Goal: Information Seeking & Learning: Learn about a topic

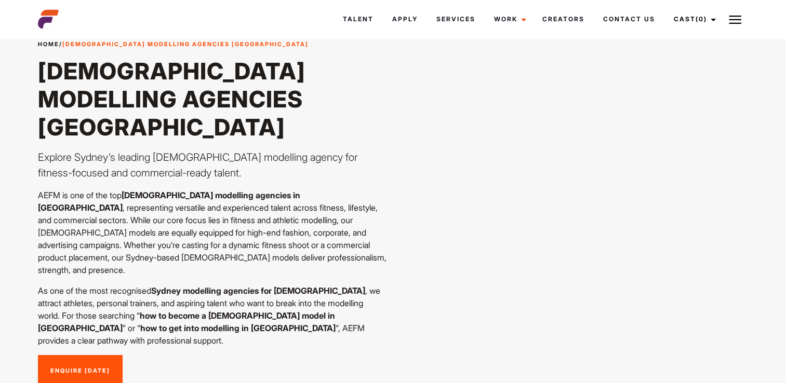
scroll to position [39, 0]
click at [568, 18] on link "Creators" at bounding box center [562, 19] width 61 height 28
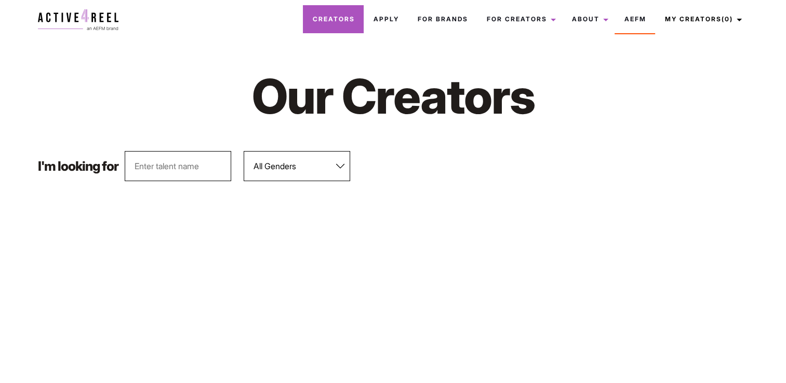
click at [320, 12] on link "Creators" at bounding box center [333, 19] width 61 height 28
click at [297, 157] on select "All Genders Female Male" at bounding box center [297, 166] width 106 height 30
select select "562"
click at [244, 151] on select "All Genders Female Male" at bounding box center [297, 166] width 106 height 30
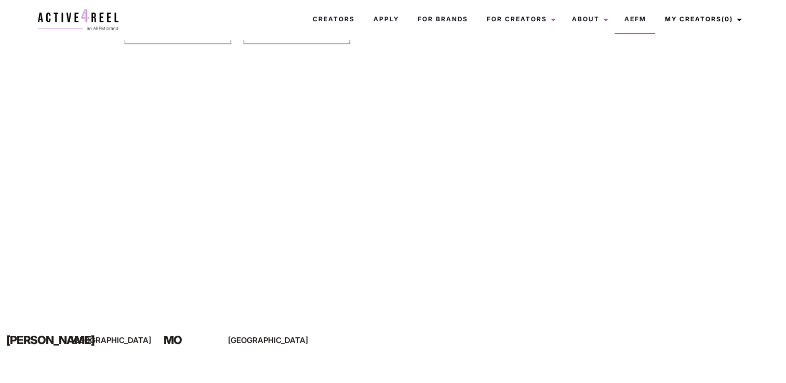
scroll to position [139, 0]
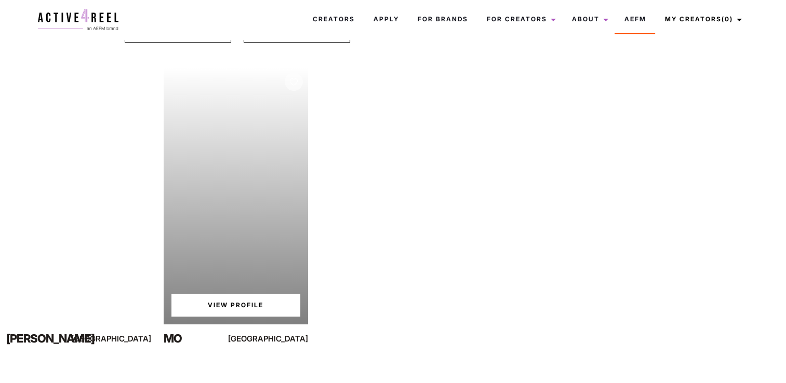
click at [231, 311] on link "View Profile" at bounding box center [235, 305] width 129 height 23
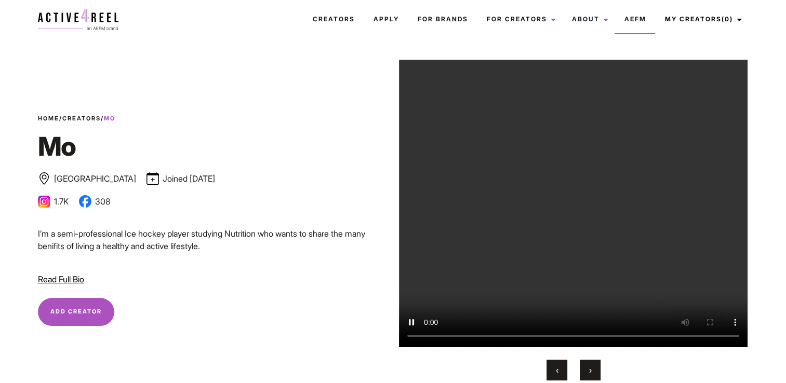
click at [44, 199] on img at bounding box center [44, 201] width 12 height 12
click at [48, 201] on img at bounding box center [44, 201] width 12 height 12
click at [584, 368] on button "›" at bounding box center [590, 370] width 21 height 21
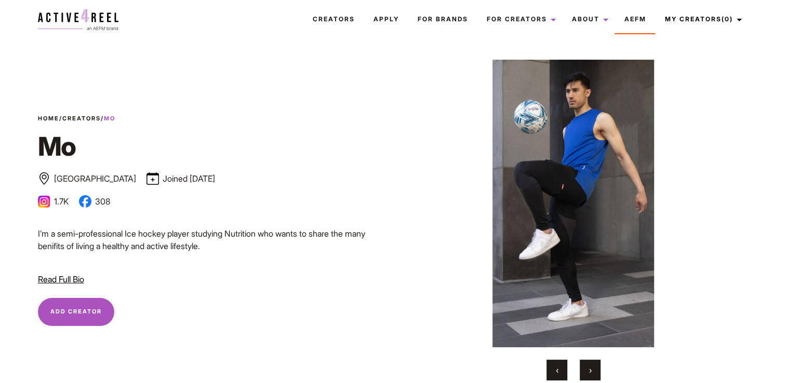
click at [584, 368] on button "›" at bounding box center [590, 370] width 21 height 21
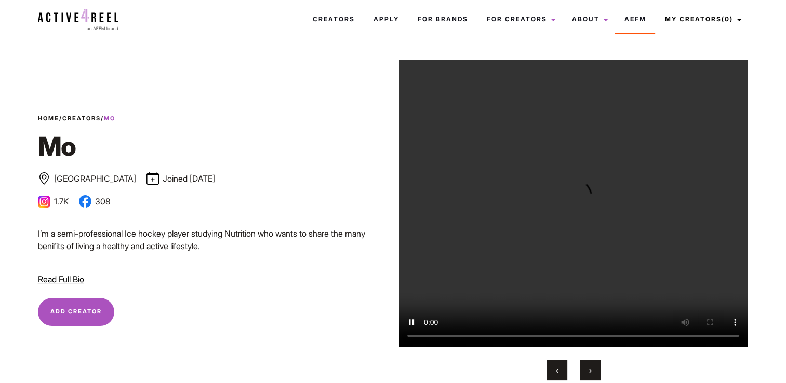
click at [584, 368] on button "›" at bounding box center [590, 370] width 21 height 21
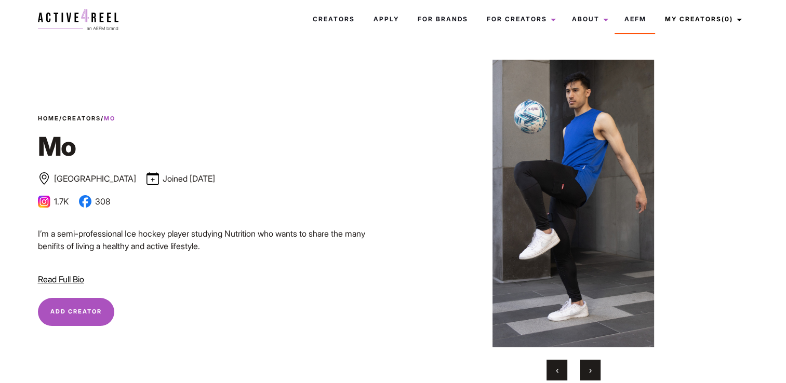
click at [584, 368] on button "›" at bounding box center [590, 370] width 21 height 21
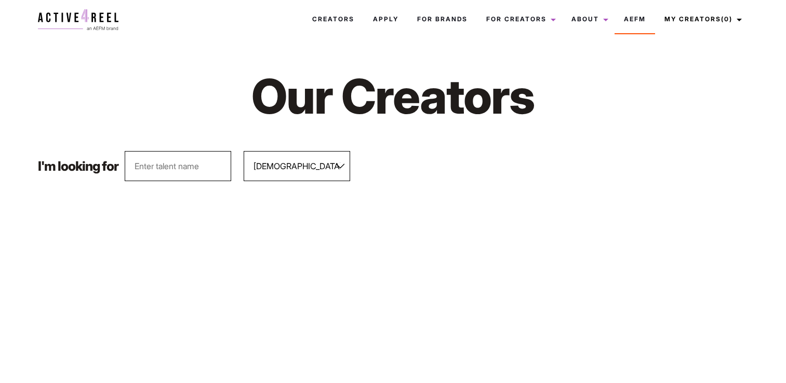
select select "562"
click at [298, 162] on select "All Genders Female Male" at bounding box center [297, 166] width 106 height 30
drag, startPoint x: 298, startPoint y: 162, endPoint x: 309, endPoint y: 221, distance: 60.7
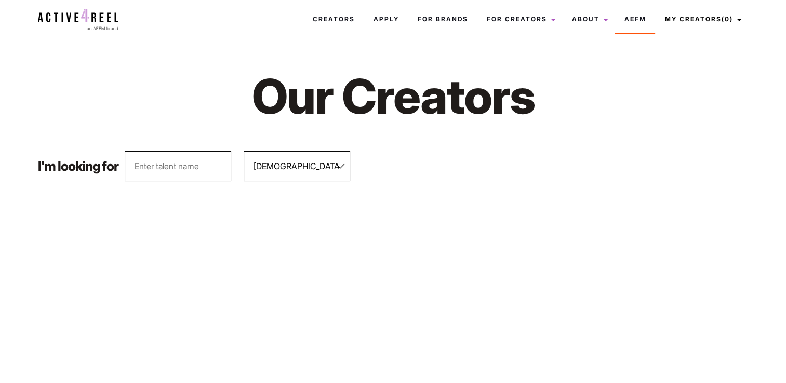
click at [244, 151] on select "All Genders Female Male" at bounding box center [297, 166] width 106 height 30
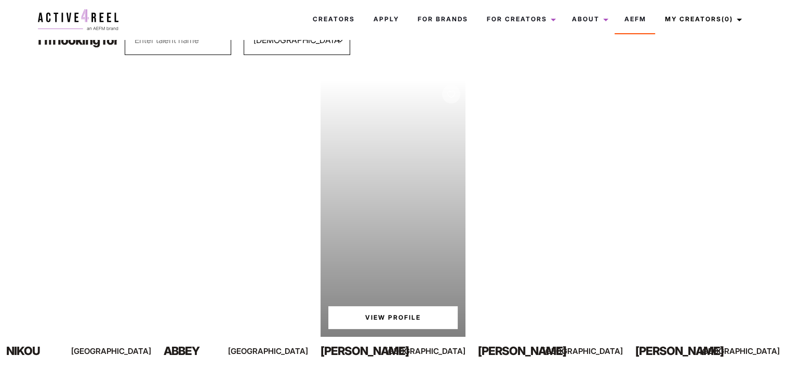
scroll to position [127, 0]
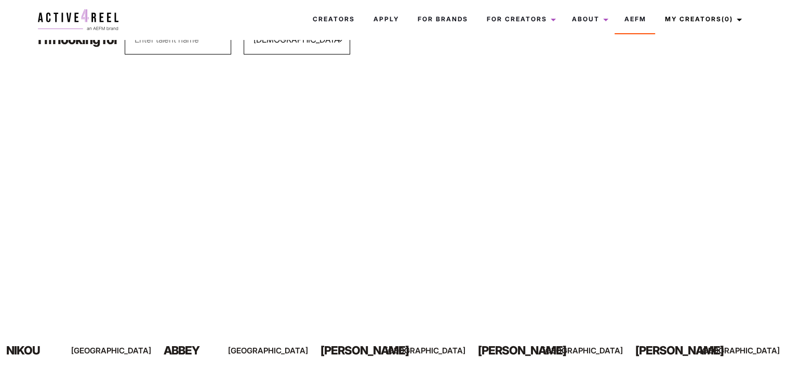
click at [316, 41] on select "All Genders Female Male" at bounding box center [297, 39] width 106 height 30
click at [244, 24] on select "All Genders Female Male" at bounding box center [297, 39] width 106 height 30
click at [316, 47] on select "All Genders Female Male" at bounding box center [297, 39] width 106 height 30
select select "562"
click at [244, 24] on select "All Genders Female Male" at bounding box center [297, 39] width 106 height 30
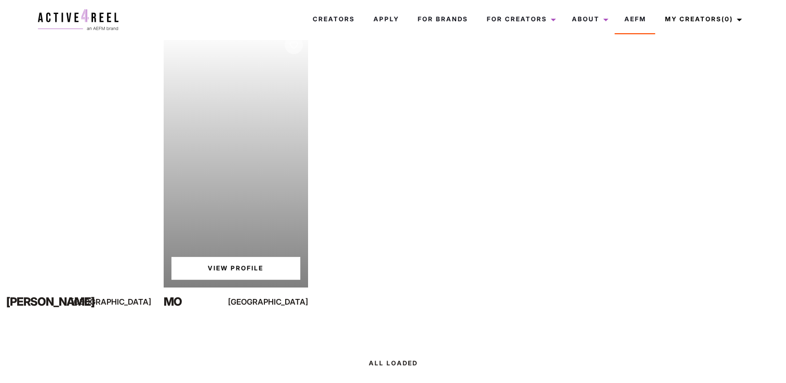
scroll to position [0, 0]
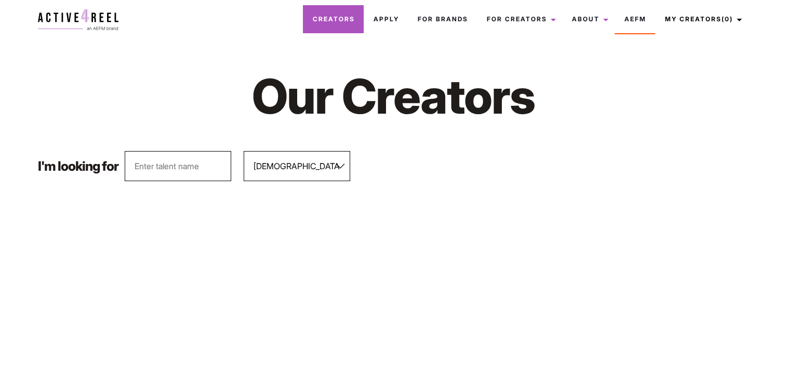
click at [322, 26] on link "Creators" at bounding box center [333, 19] width 61 height 28
click at [306, 154] on select "All Genders Female Male" at bounding box center [297, 166] width 106 height 30
select select "562"
click at [244, 151] on select "All Genders Female Male" at bounding box center [297, 166] width 106 height 30
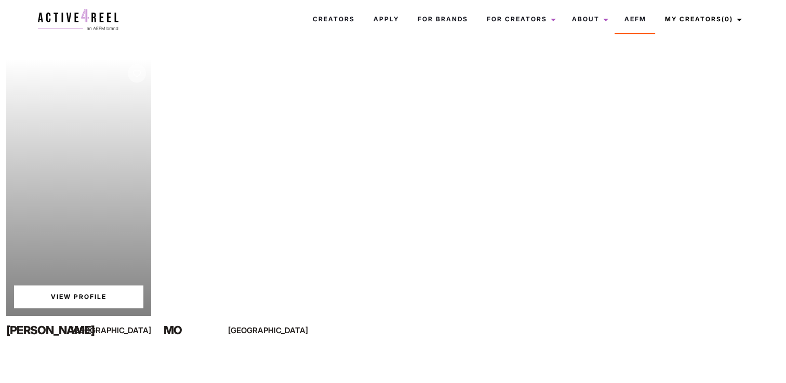
scroll to position [154, 0]
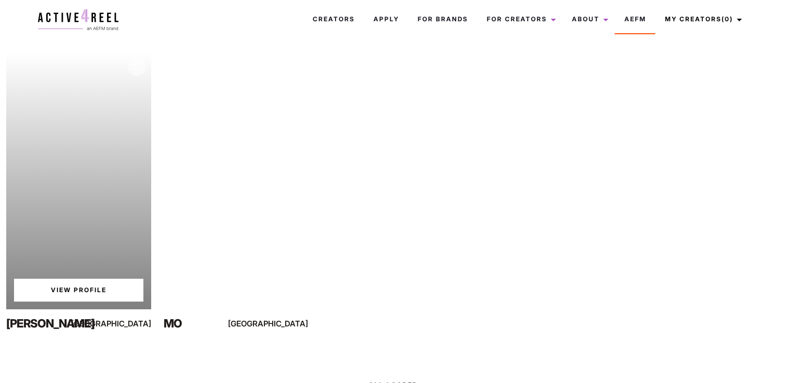
click at [116, 222] on div "Your browser does not support the video tag. View Profile" at bounding box center [78, 180] width 145 height 257
click at [101, 287] on link "View Profile" at bounding box center [78, 290] width 129 height 23
